Goal: Find specific page/section: Find specific page/section

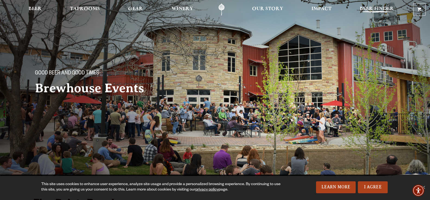
click at [372, 8] on span "Beer Finder" at bounding box center [377, 9] width 34 height 4
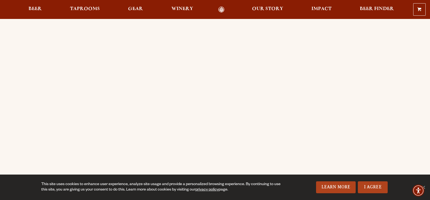
scroll to position [54, 0]
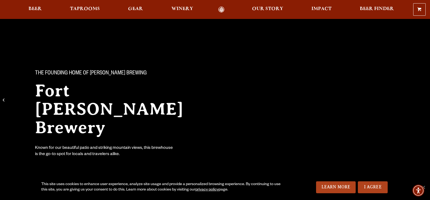
scroll to position [109, 0]
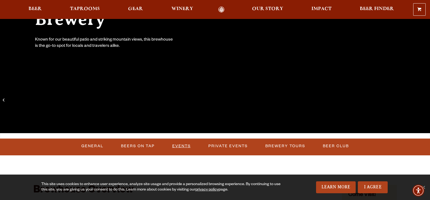
click at [179, 144] on link "Events" at bounding box center [181, 146] width 23 height 12
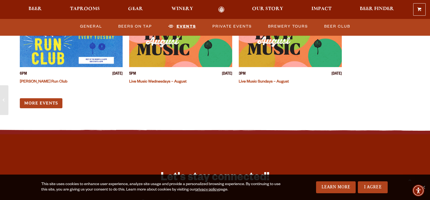
scroll to position [2161, 0]
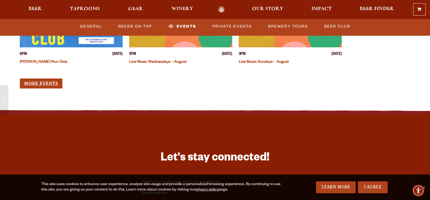
click at [44, 79] on link "More Events" at bounding box center [41, 84] width 43 height 10
